Goal: Task Accomplishment & Management: Manage account settings

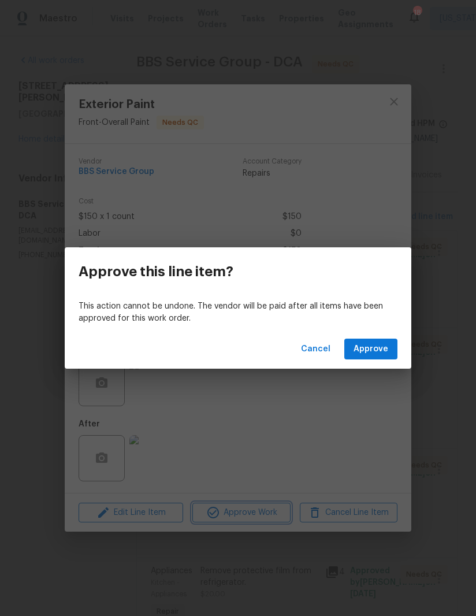
click at [170, 460] on div "Approve this line item? This action cannot be undone. The vendor will be paid a…" at bounding box center [238, 308] width 476 height 616
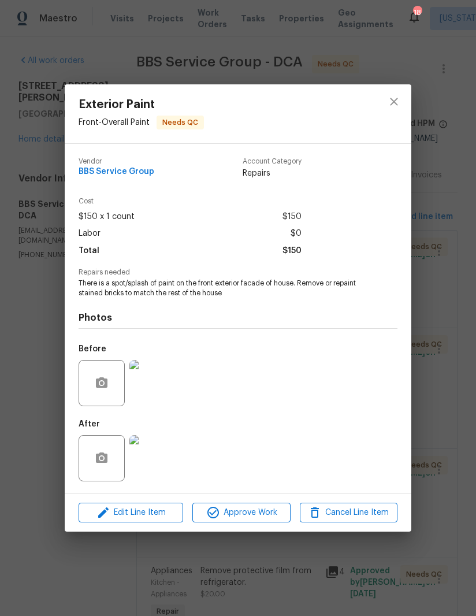
click at [163, 463] on img at bounding box center [152, 458] width 46 height 46
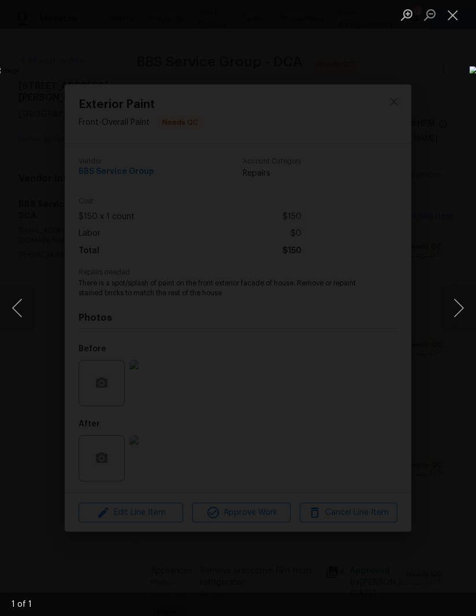
click at [453, 15] on button "Close lightbox" at bounding box center [453, 15] width 23 height 20
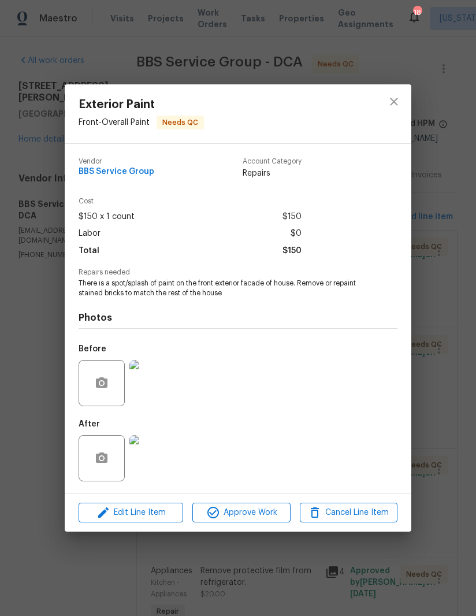
click at [149, 394] on img at bounding box center [152, 383] width 46 height 46
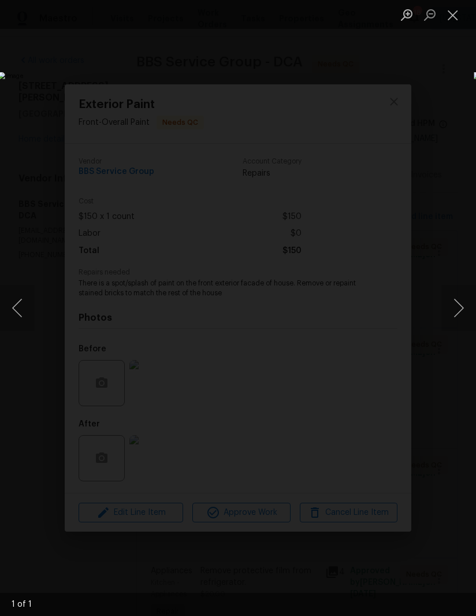
click at [454, 17] on button "Close lightbox" at bounding box center [453, 15] width 23 height 20
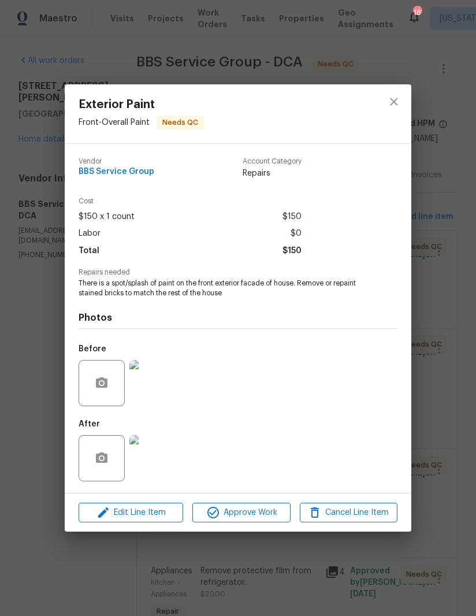
click at [157, 448] on img at bounding box center [152, 458] width 46 height 46
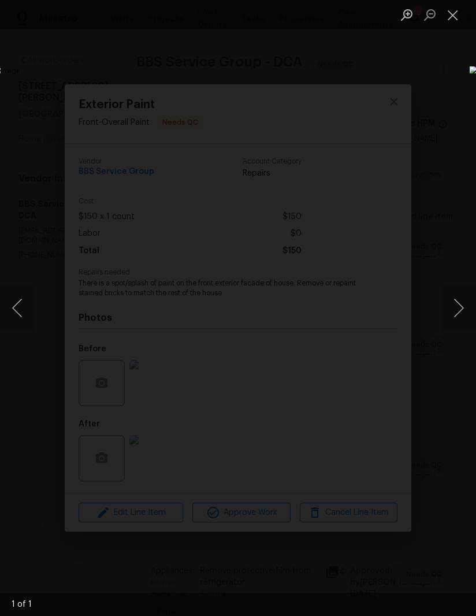
click at [456, 9] on button "Close lightbox" at bounding box center [453, 15] width 23 height 20
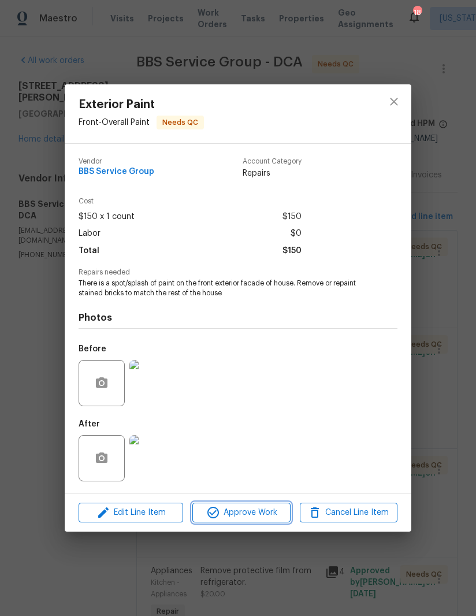
click at [232, 523] on button "Approve Work" at bounding box center [241, 513] width 98 height 20
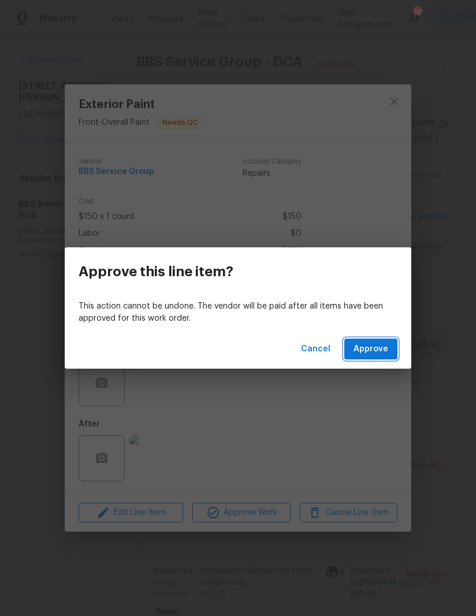
click at [384, 354] on span "Approve" at bounding box center [371, 349] width 35 height 14
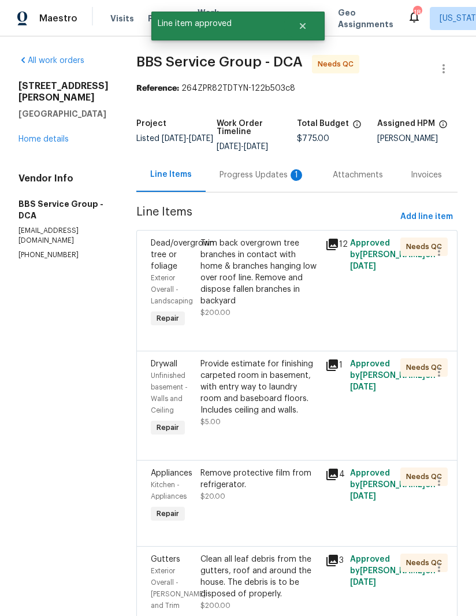
click at [235, 276] on div "Trim back overgrown tree branches in contact with home & branches hanging low o…" at bounding box center [260, 272] width 118 height 69
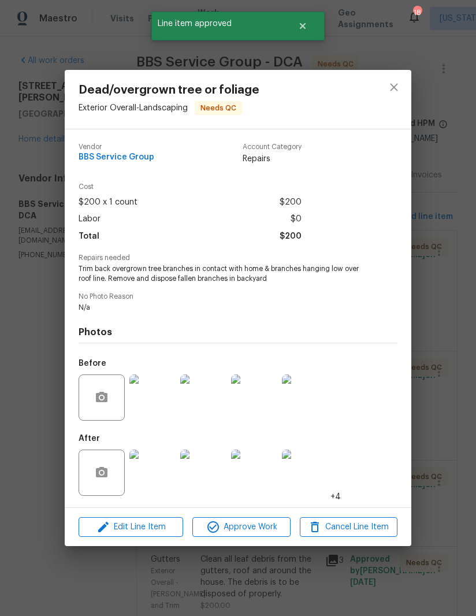
click at [161, 476] on img at bounding box center [152, 473] width 46 height 46
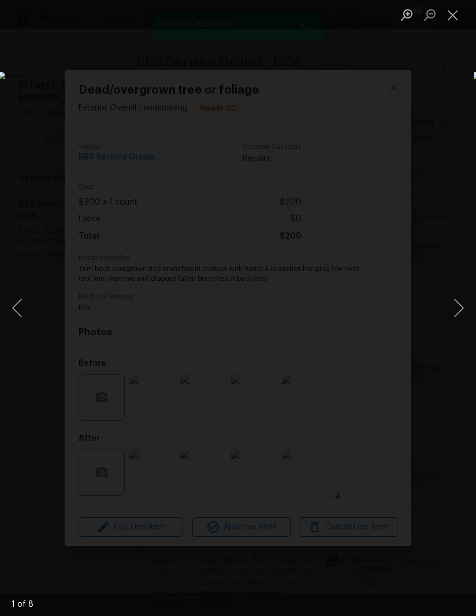
click at [449, 304] on button "Next image" at bounding box center [459, 308] width 35 height 46
click at [455, 289] on button "Next image" at bounding box center [459, 308] width 35 height 46
click at [447, 292] on button "Next image" at bounding box center [459, 308] width 35 height 46
click at [456, 13] on button "Close lightbox" at bounding box center [453, 15] width 23 height 20
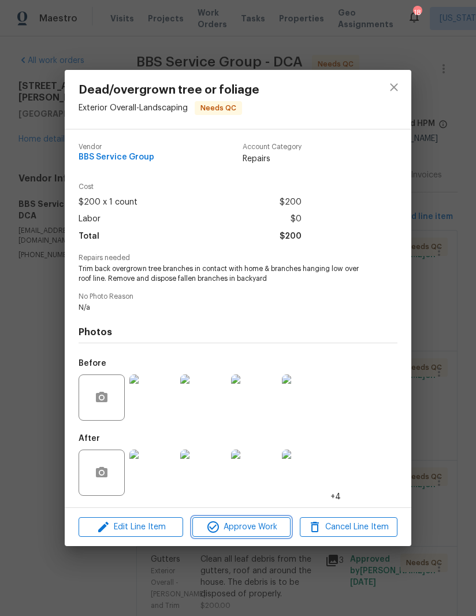
click at [253, 537] on button "Approve Work" at bounding box center [241, 527] width 98 height 20
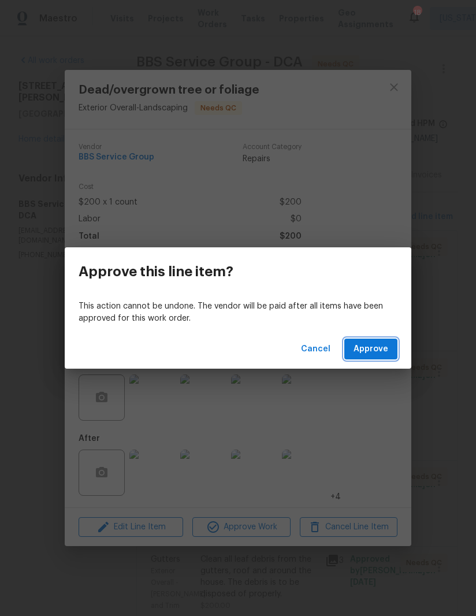
click at [371, 348] on span "Approve" at bounding box center [371, 349] width 35 height 14
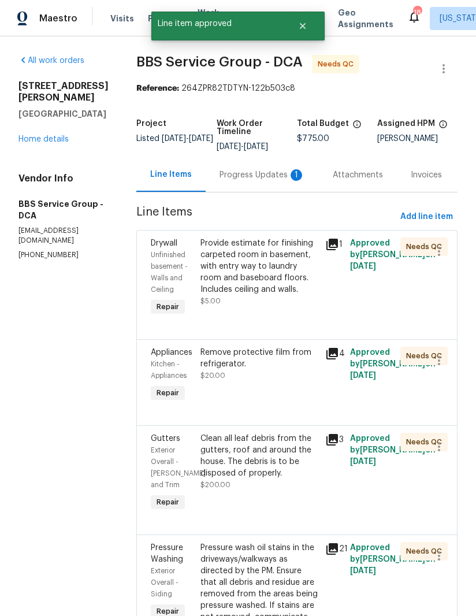
click at [227, 287] on div "Provide estimate for finishing carpeted room in basement, with entry way to lau…" at bounding box center [260, 267] width 118 height 58
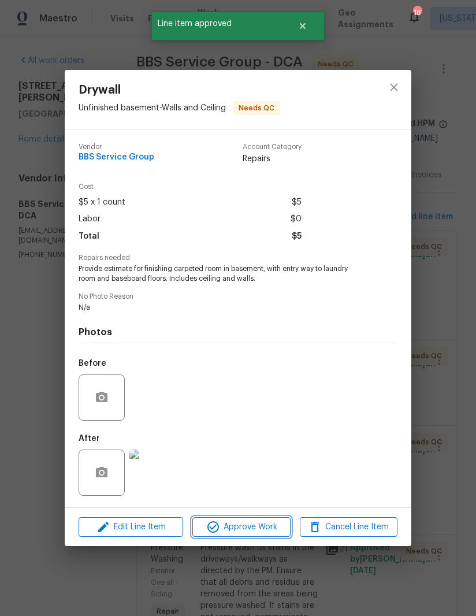
click at [265, 527] on span "Approve Work" at bounding box center [241, 527] width 91 height 14
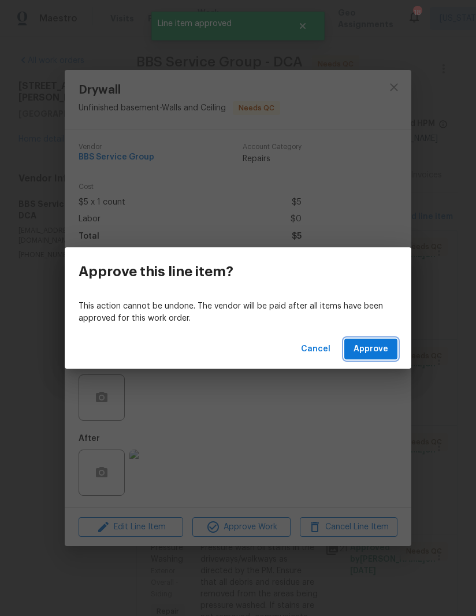
click at [368, 350] on span "Approve" at bounding box center [371, 349] width 35 height 14
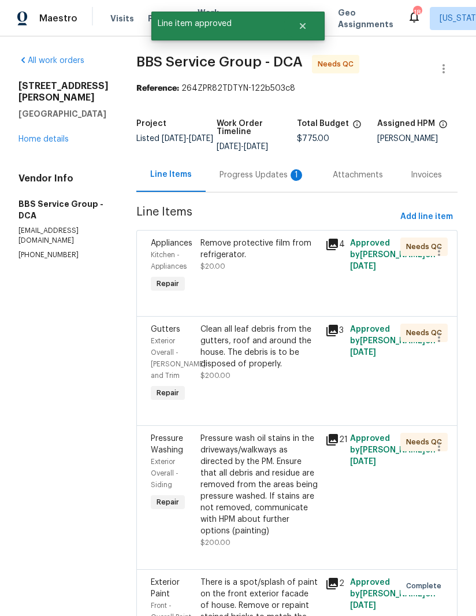
click at [214, 269] on div "Remove protective film from refrigerator. $20.00" at bounding box center [260, 255] width 118 height 35
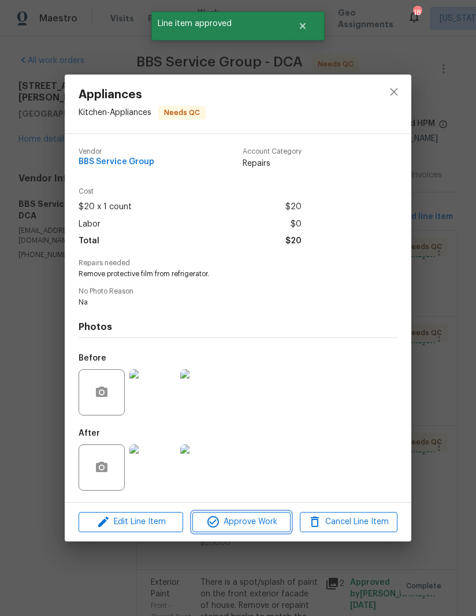
click at [236, 529] on span "Approve Work" at bounding box center [241, 522] width 91 height 14
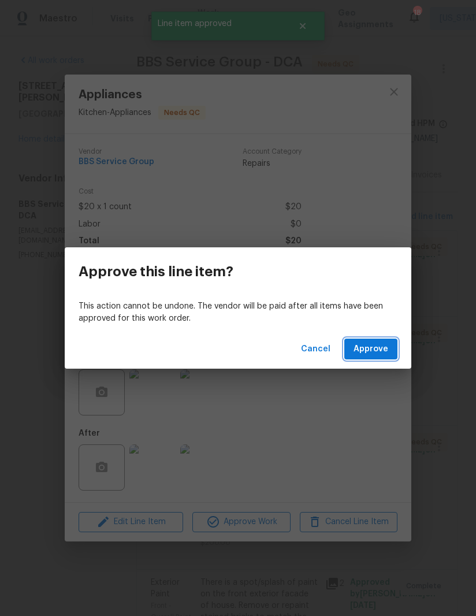
click at [374, 350] on span "Approve" at bounding box center [371, 349] width 35 height 14
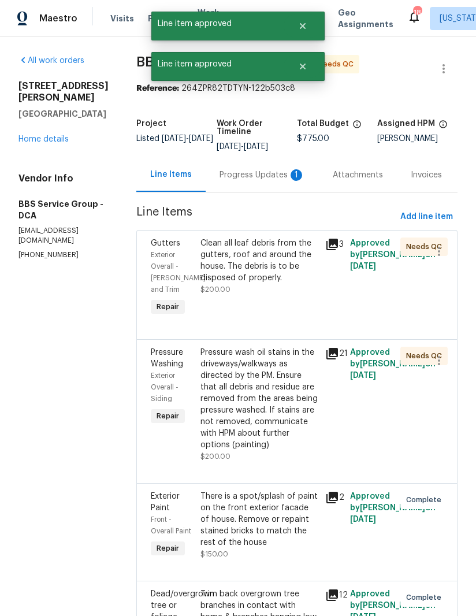
click at [226, 269] on div "Clean all leaf debris from the gutters, roof and around the house. The debris i…" at bounding box center [260, 261] width 118 height 46
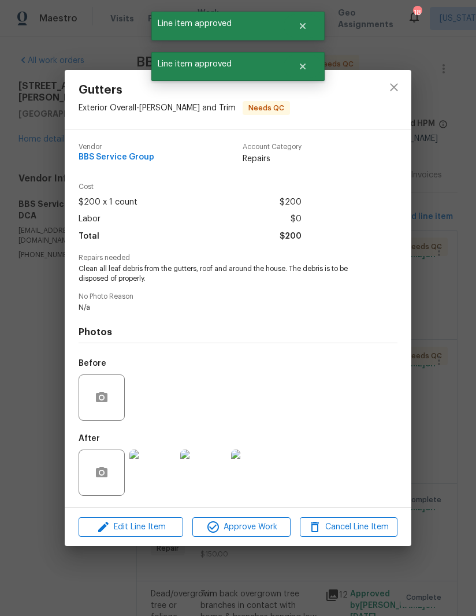
click at [225, 525] on span "Approve Work" at bounding box center [241, 527] width 91 height 14
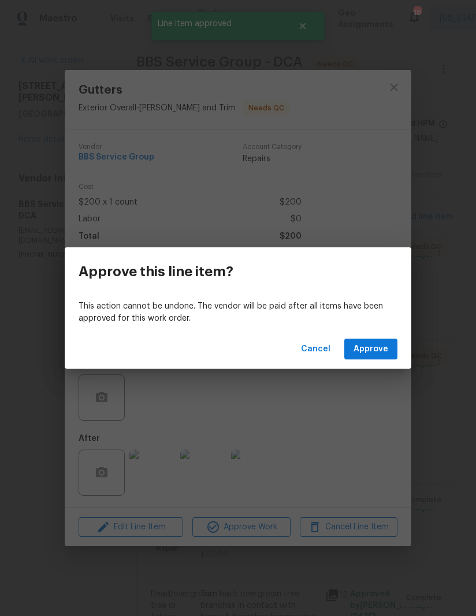
click at [388, 347] on button "Approve" at bounding box center [370, 349] width 53 height 21
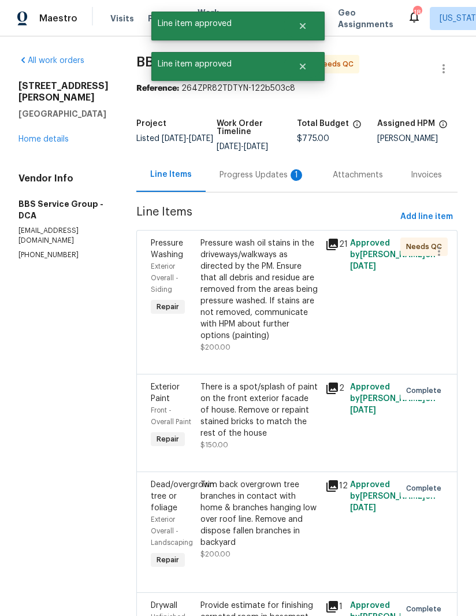
click at [227, 275] on div "Pressure wash oil stains in the driveways/walkways as directed by the PM. Ensur…" at bounding box center [260, 290] width 118 height 104
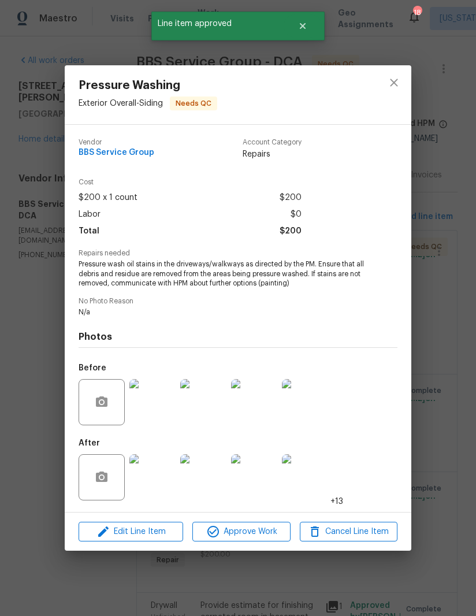
click at [158, 484] on img at bounding box center [152, 477] width 46 height 46
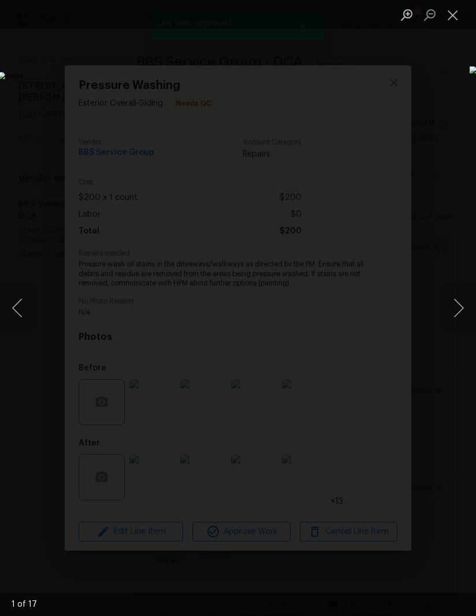
click at [459, 304] on button "Next image" at bounding box center [459, 308] width 35 height 46
click at [457, 304] on button "Next image" at bounding box center [459, 308] width 35 height 46
click at [454, 299] on button "Next image" at bounding box center [459, 308] width 35 height 46
click at [452, 304] on button "Next image" at bounding box center [459, 308] width 35 height 46
click at [451, 309] on button "Next image" at bounding box center [459, 308] width 35 height 46
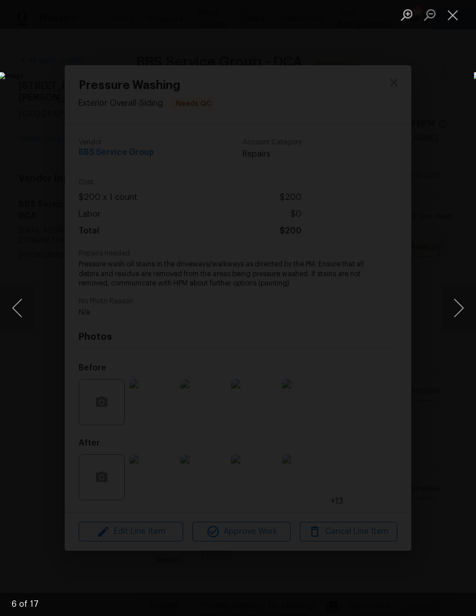
click at [453, 307] on button "Next image" at bounding box center [459, 308] width 35 height 46
click at [454, 22] on button "Close lightbox" at bounding box center [453, 15] width 23 height 20
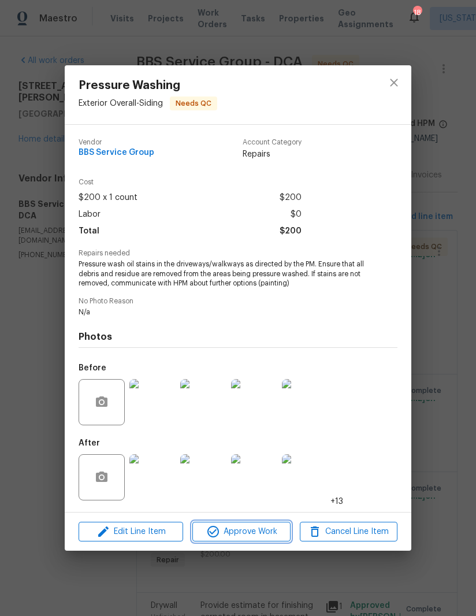
click at [245, 532] on span "Approve Work" at bounding box center [241, 532] width 91 height 14
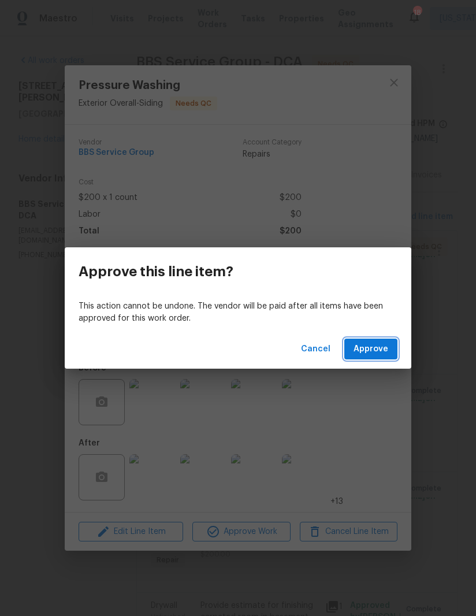
click at [378, 350] on span "Approve" at bounding box center [371, 349] width 35 height 14
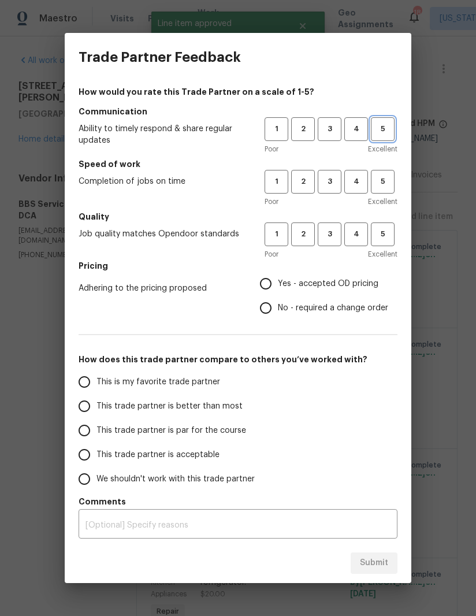
click at [382, 139] on button "5" at bounding box center [383, 129] width 24 height 24
click at [381, 183] on span "5" at bounding box center [382, 181] width 21 height 13
click at [382, 239] on span "5" at bounding box center [382, 234] width 21 height 13
click at [259, 283] on input "Yes - accepted OD pricing" at bounding box center [266, 284] width 24 height 24
radio input "true"
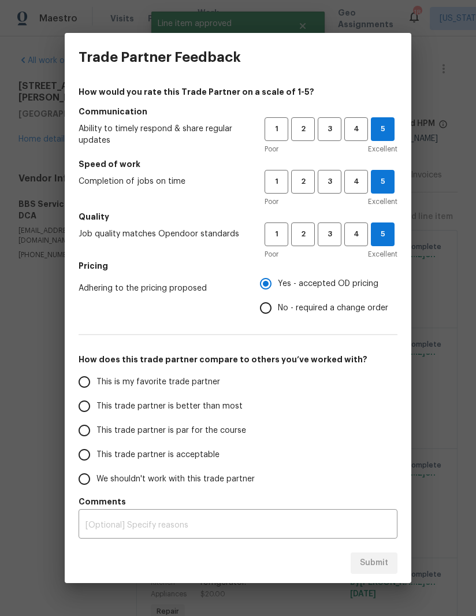
click at [84, 375] on input "This is my favorite trade partner" at bounding box center [84, 382] width 24 height 24
click at [381, 537] on div "x ​" at bounding box center [238, 525] width 319 height 27
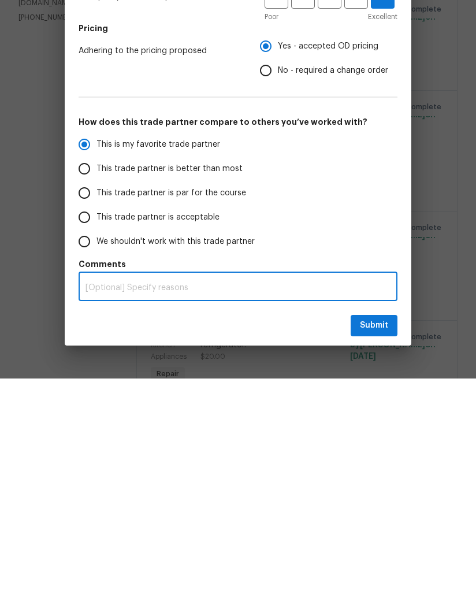
radio input "true"
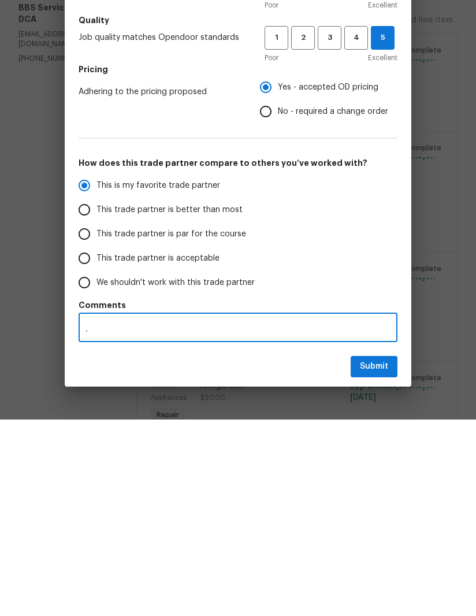
type textarea ","
click at [374, 556] on span "Submit" at bounding box center [374, 563] width 28 height 14
radio input "false"
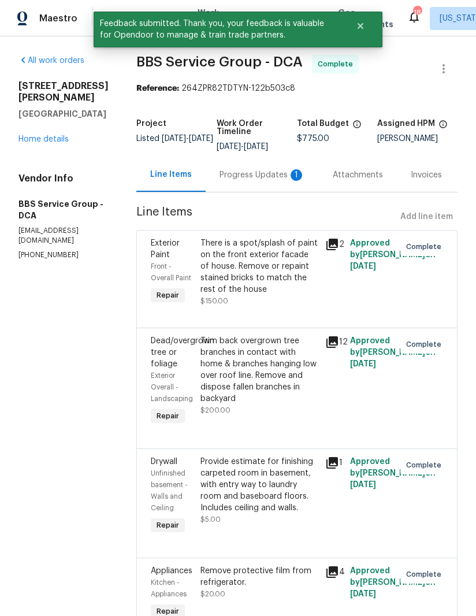
click at [57, 135] on link "Home details" at bounding box center [43, 139] width 50 height 8
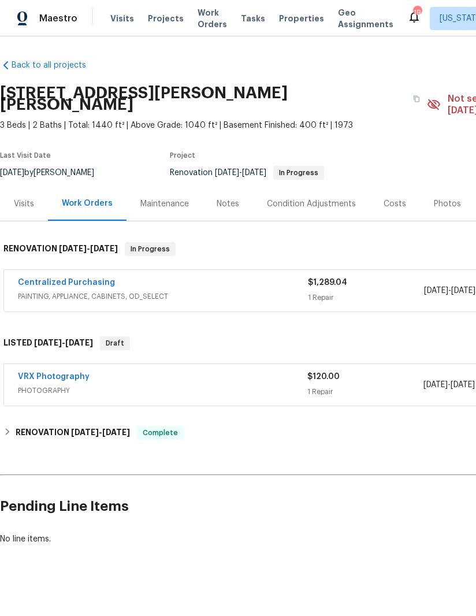
click at [97, 279] on link "Centralized Purchasing" at bounding box center [66, 283] width 97 height 8
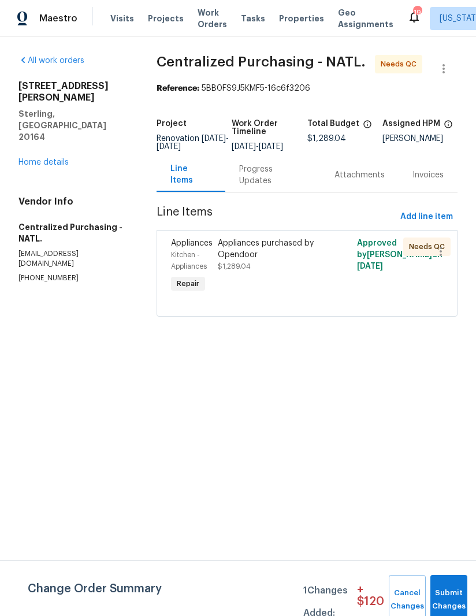
click at [258, 261] on div "Appliances purchased by Opendoor" at bounding box center [272, 249] width 109 height 23
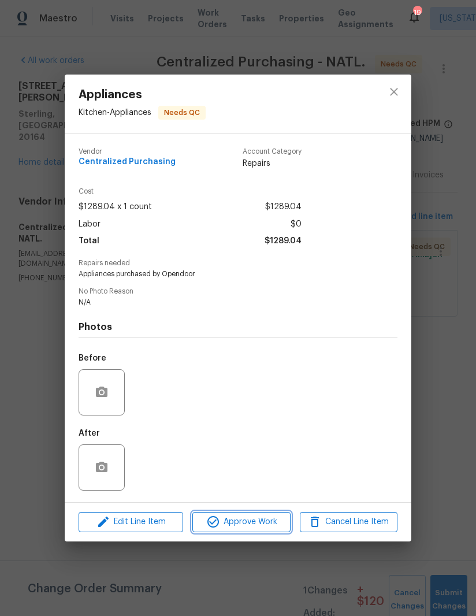
click at [237, 521] on span "Approve Work" at bounding box center [241, 522] width 91 height 14
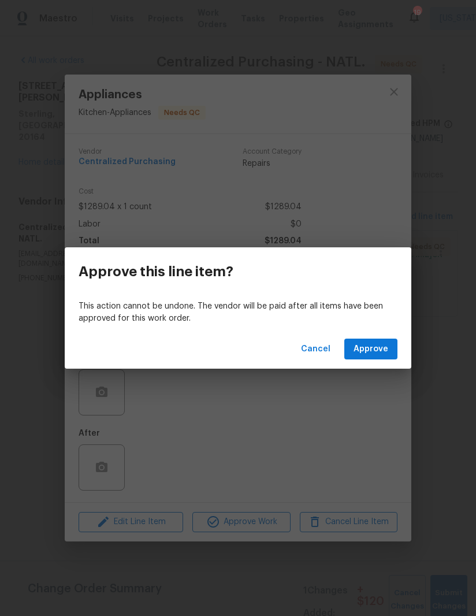
click at [377, 347] on span "Approve" at bounding box center [371, 349] width 35 height 14
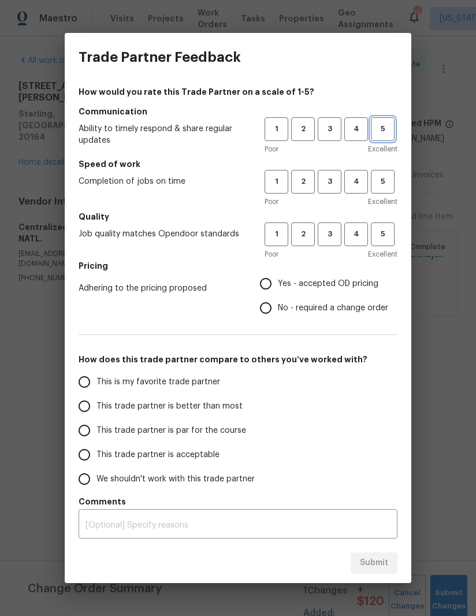
click at [383, 128] on span "5" at bounding box center [382, 129] width 21 height 13
click at [380, 177] on span "5" at bounding box center [382, 181] width 21 height 13
click at [373, 230] on span "5" at bounding box center [382, 234] width 21 height 13
click at [277, 266] on h5 "Pricing" at bounding box center [238, 266] width 319 height 12
click at [98, 376] on label "This is my favorite trade partner" at bounding box center [163, 382] width 183 height 24
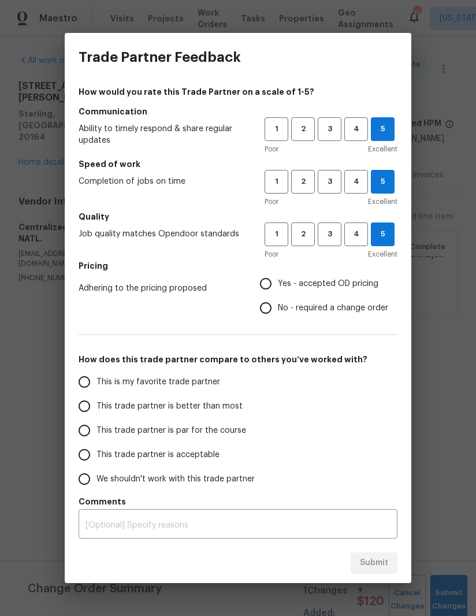
click at [97, 376] on input "This is my favorite trade partner" at bounding box center [84, 382] width 24 height 24
radio input "true"
click at [382, 554] on div "Submit" at bounding box center [238, 563] width 347 height 40
click at [268, 283] on input "Yes - accepted OD pricing" at bounding box center [266, 284] width 24 height 24
click at [382, 562] on span "Submit" at bounding box center [374, 563] width 28 height 14
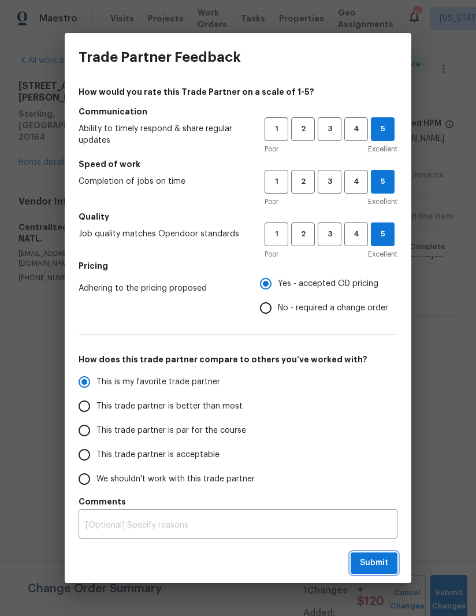
radio input "false"
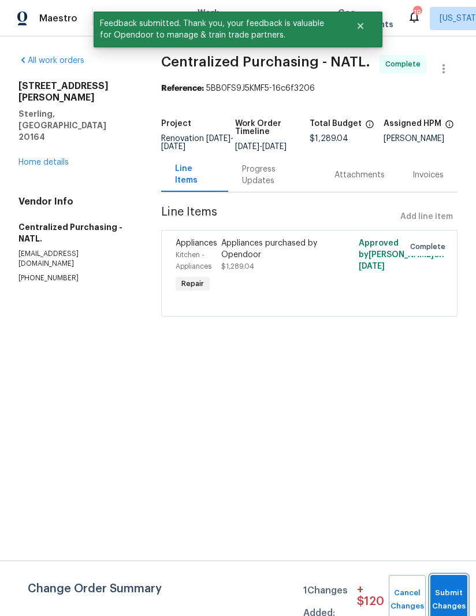
click at [458, 584] on button "Submit Changes" at bounding box center [449, 600] width 37 height 50
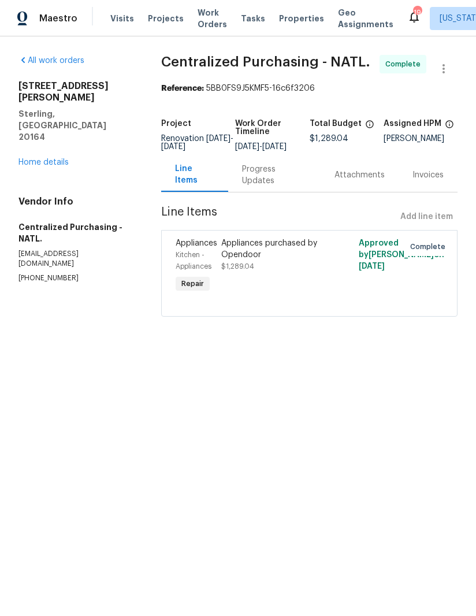
click at [46, 158] on link "Home details" at bounding box center [43, 162] width 50 height 8
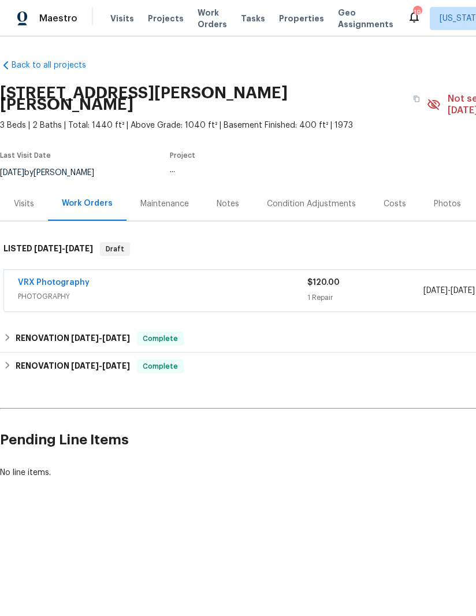
click at [112, 22] on span "Visits" at bounding box center [122, 19] width 24 height 12
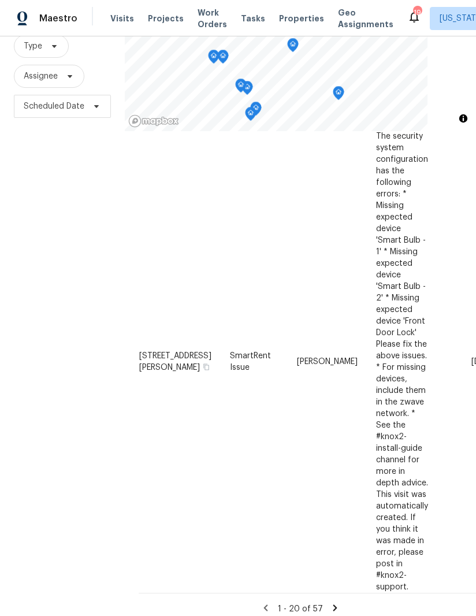
scroll to position [41, 0]
click at [336, 603] on icon at bounding box center [335, 608] width 10 height 10
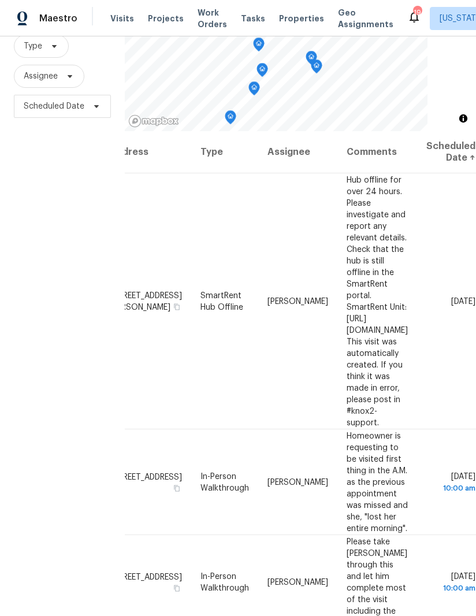
scroll to position [0, 105]
click at [407, 19] on icon at bounding box center [414, 17] width 14 height 14
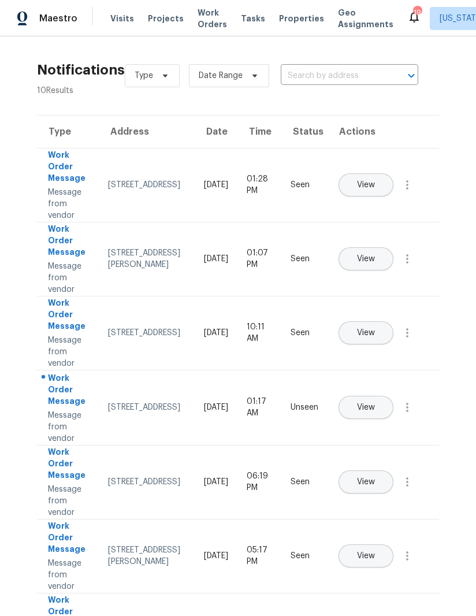
click at [287, 14] on span "Properties" at bounding box center [301, 19] width 45 height 12
